Goal: Transaction & Acquisition: Obtain resource

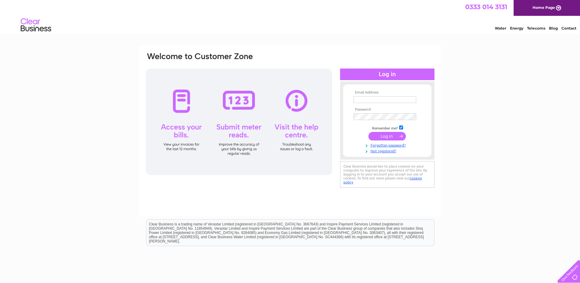
type input "[EMAIL_ADDRESS][DOMAIN_NAME]"
click at [392, 137] on input "submit" at bounding box center [386, 136] width 37 height 9
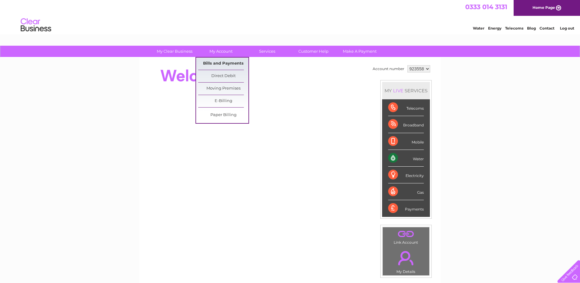
click at [217, 63] on link "Bills and Payments" at bounding box center [223, 64] width 50 height 12
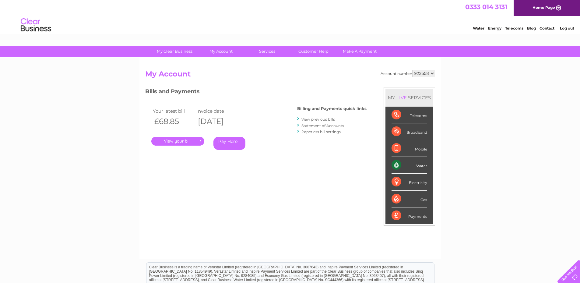
click at [185, 138] on link "." at bounding box center [177, 141] width 53 height 9
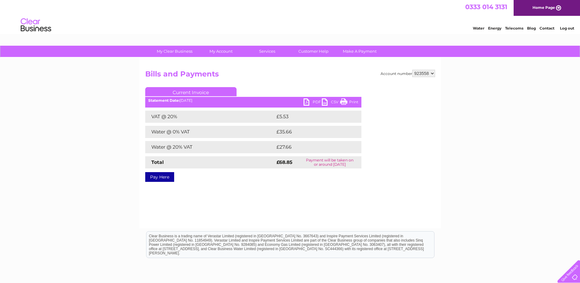
click at [306, 100] on link "PDF" at bounding box center [313, 102] width 18 height 9
drag, startPoint x: 418, startPoint y: 71, endPoint x: 418, endPoint y: 76, distance: 5.2
click at [418, 71] on select "923558 977389" at bounding box center [423, 73] width 23 height 7
select select "977389"
click at [412, 70] on select "923558 977389" at bounding box center [423, 73] width 23 height 7
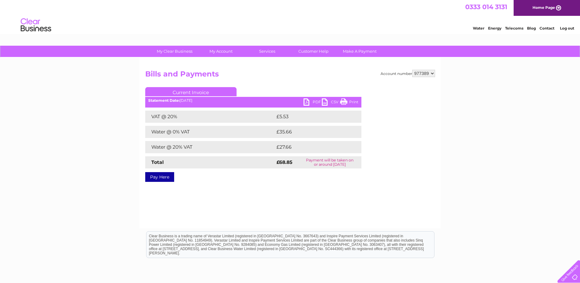
click at [336, 192] on div "Account number 923558 977389 Bills and Payments Current Invoice PDF CSV Print" at bounding box center [289, 143] width 301 height 171
click at [307, 103] on link "PDF" at bounding box center [313, 102] width 18 height 9
